Goal: Use online tool/utility: Utilize a website feature to perform a specific function

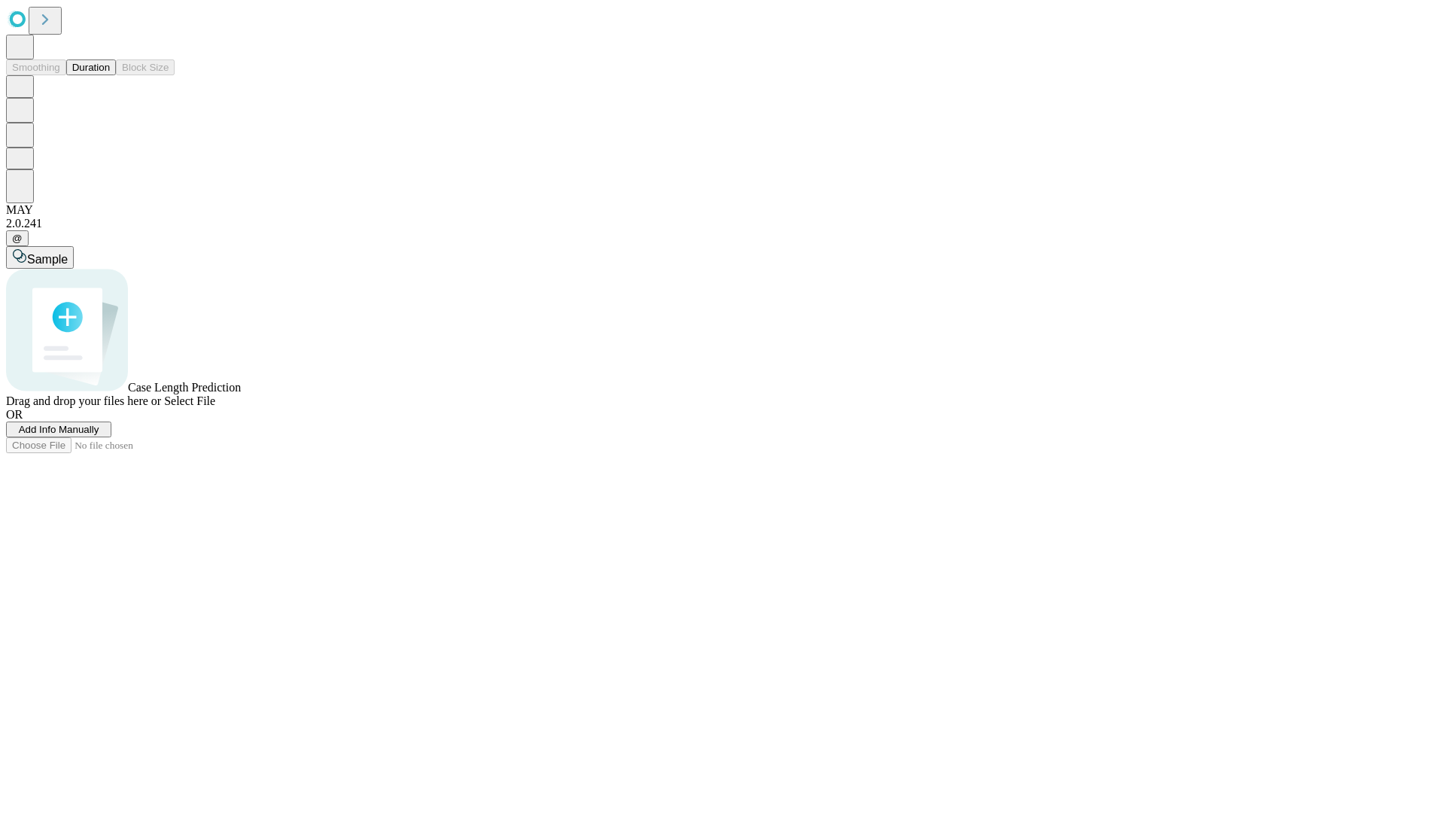
click at [110, 75] on button "Duration" at bounding box center [91, 67] width 50 height 16
click at [215, 407] on span "Select File" at bounding box center [189, 400] width 51 height 13
